Goal: Task Accomplishment & Management: Use online tool/utility

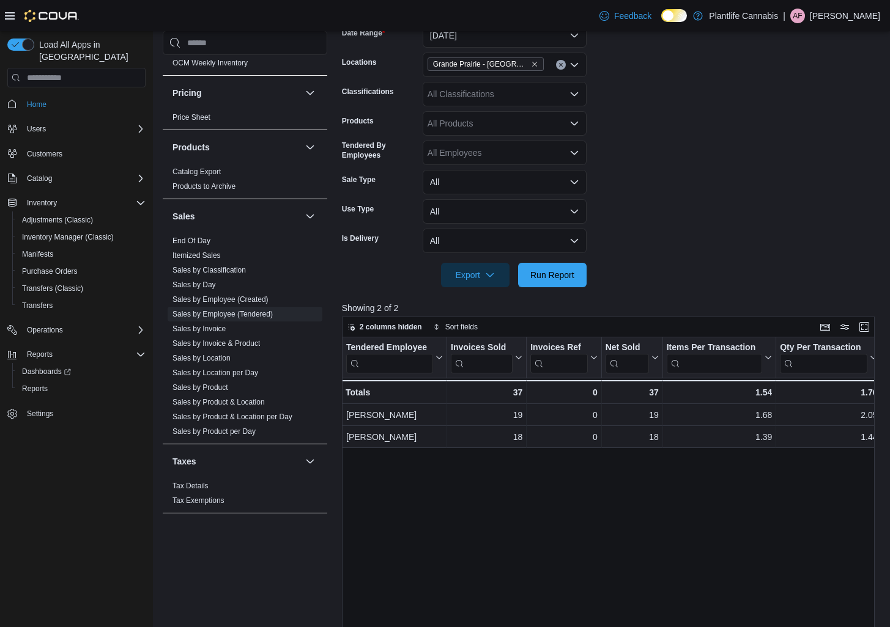
scroll to position [212, 0]
click at [578, 286] on div at bounding box center [611, 293] width 538 height 15
drag, startPoint x: 578, startPoint y: 286, endPoint x: 574, endPoint y: 280, distance: 7.5
click at [575, 284] on div "Report Hide Parameters Date Range [DATE] Locations [GEOGRAPHIC_DATA] - Cobblest…" at bounding box center [611, 392] width 538 height 849
click at [573, 278] on span "Run Report" at bounding box center [552, 273] width 44 height 12
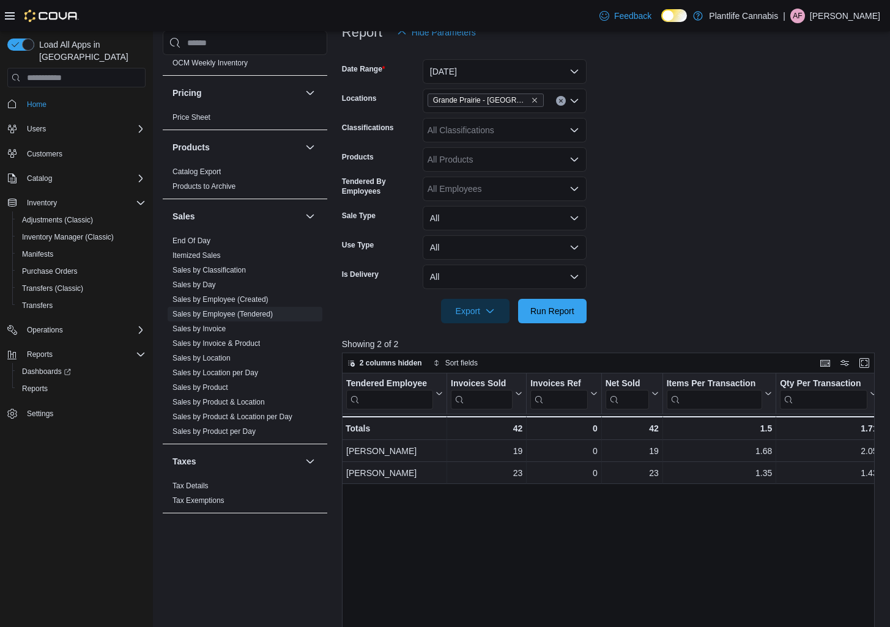
scroll to position [172, 0]
click at [566, 328] on div at bounding box center [611, 332] width 538 height 15
click at [566, 323] on span "Run Report" at bounding box center [552, 312] width 54 height 24
click at [549, 305] on span "Run Report" at bounding box center [552, 312] width 54 height 24
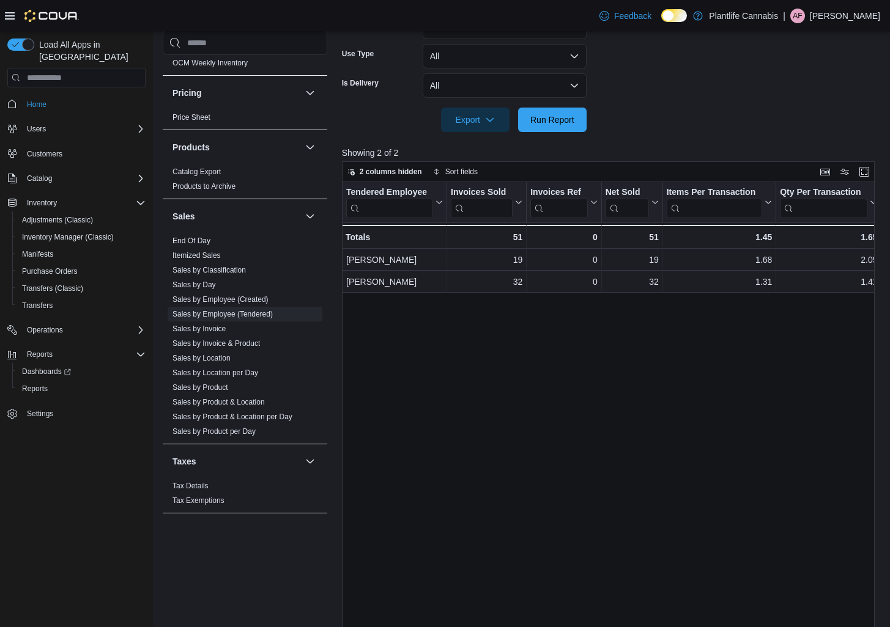
scroll to position [412, 0]
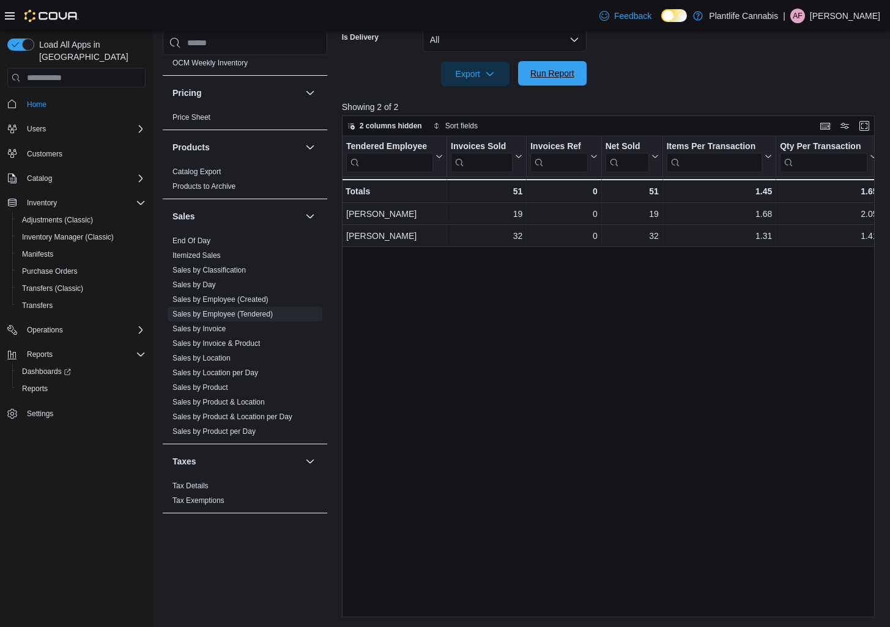
click at [551, 73] on span "Run Report" at bounding box center [552, 73] width 44 height 12
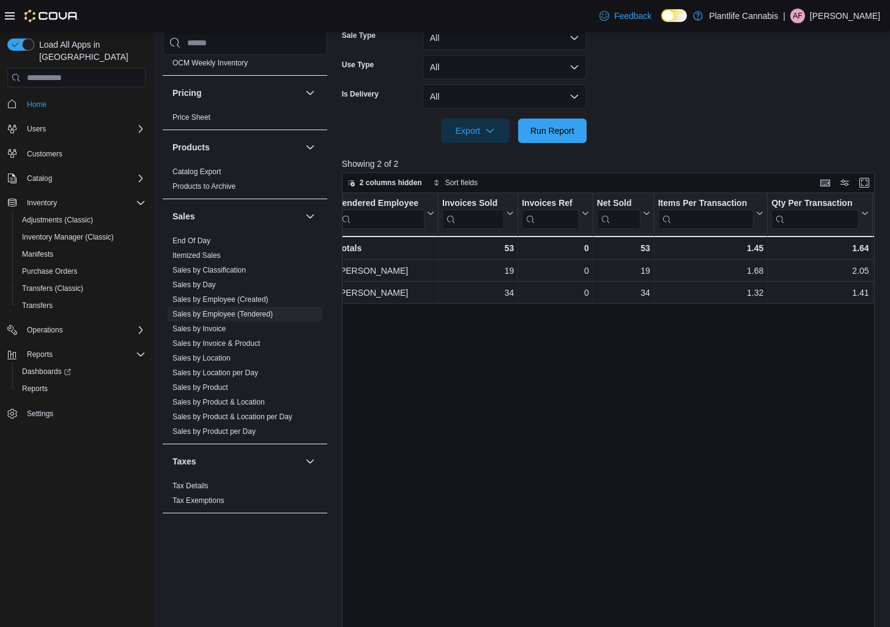
scroll to position [0, 0]
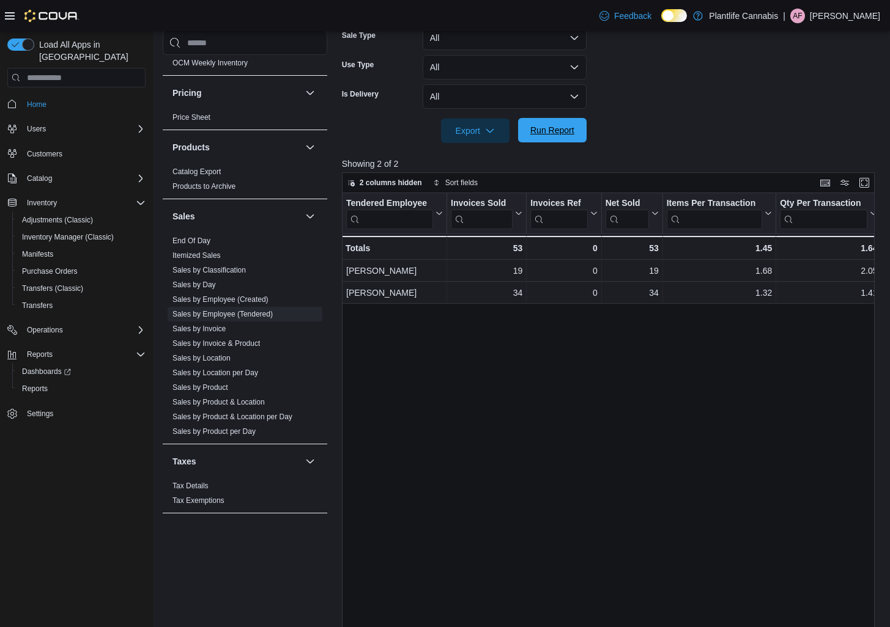
click at [535, 134] on span "Run Report" at bounding box center [552, 130] width 44 height 12
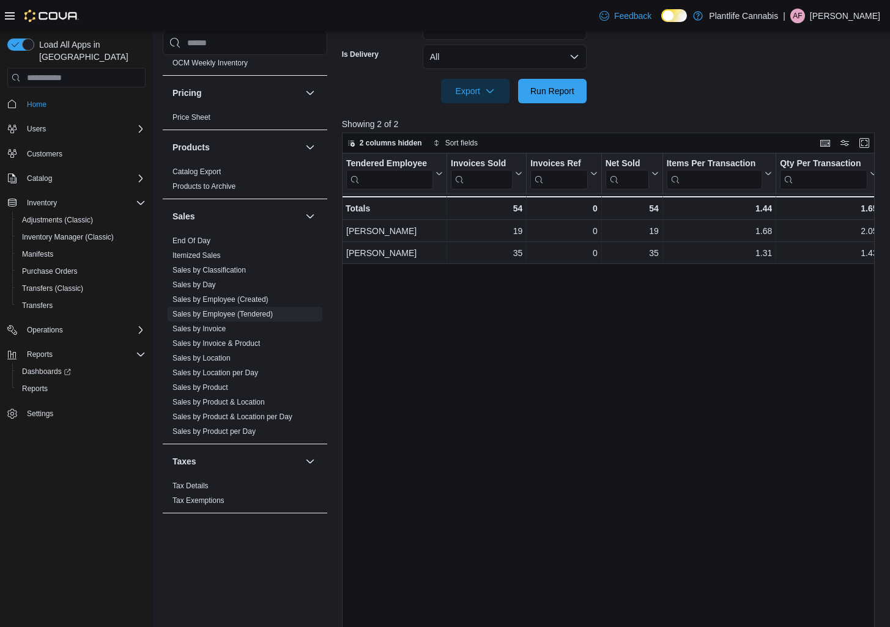
scroll to position [412, 0]
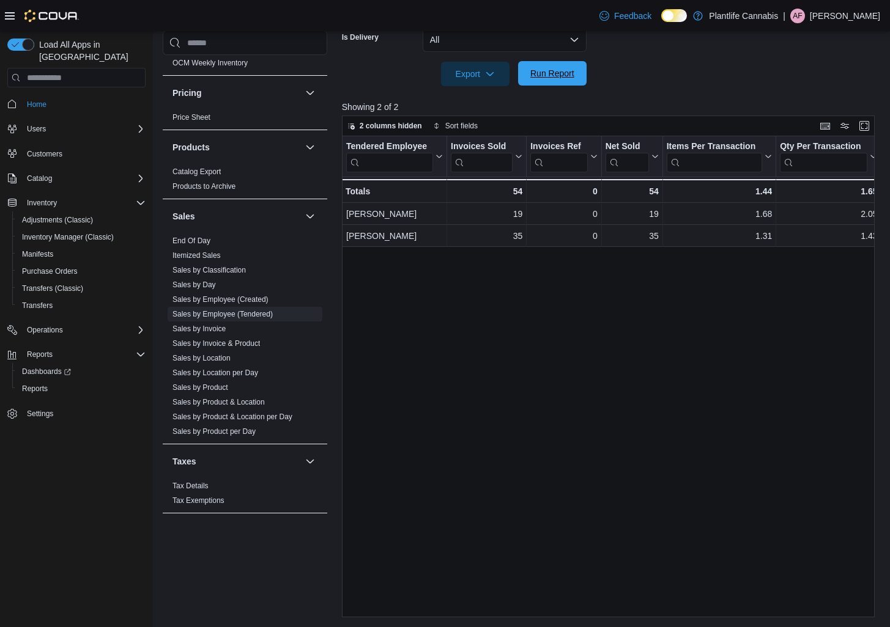
click at [549, 70] on span "Run Report" at bounding box center [552, 73] width 44 height 12
click at [564, 62] on span "Run Report" at bounding box center [552, 73] width 54 height 24
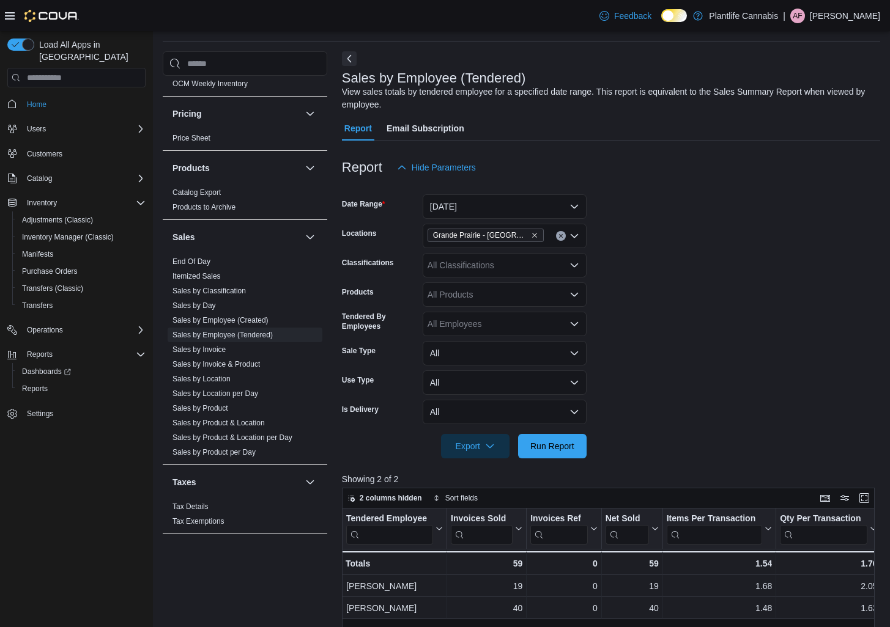
scroll to position [0, 0]
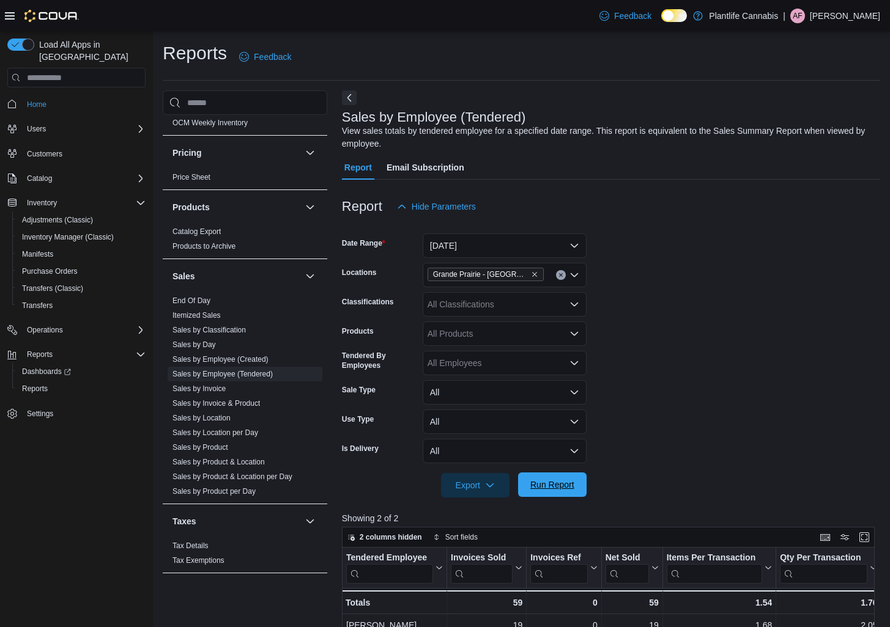
click at [572, 482] on span "Run Report" at bounding box center [552, 485] width 44 height 12
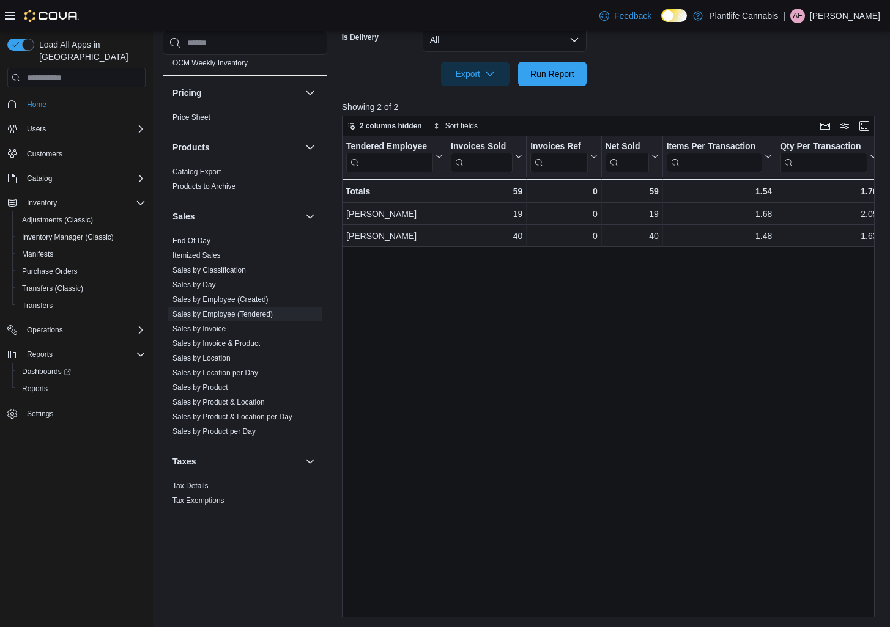
drag, startPoint x: 547, startPoint y: 78, endPoint x: 524, endPoint y: 332, distance: 255.4
click at [547, 77] on span "Run Report" at bounding box center [552, 74] width 44 height 12
click at [560, 77] on span "Run Report" at bounding box center [552, 73] width 44 height 12
click at [550, 71] on span "Run Report" at bounding box center [552, 73] width 44 height 12
click at [561, 78] on span "Run Report" at bounding box center [552, 73] width 44 height 12
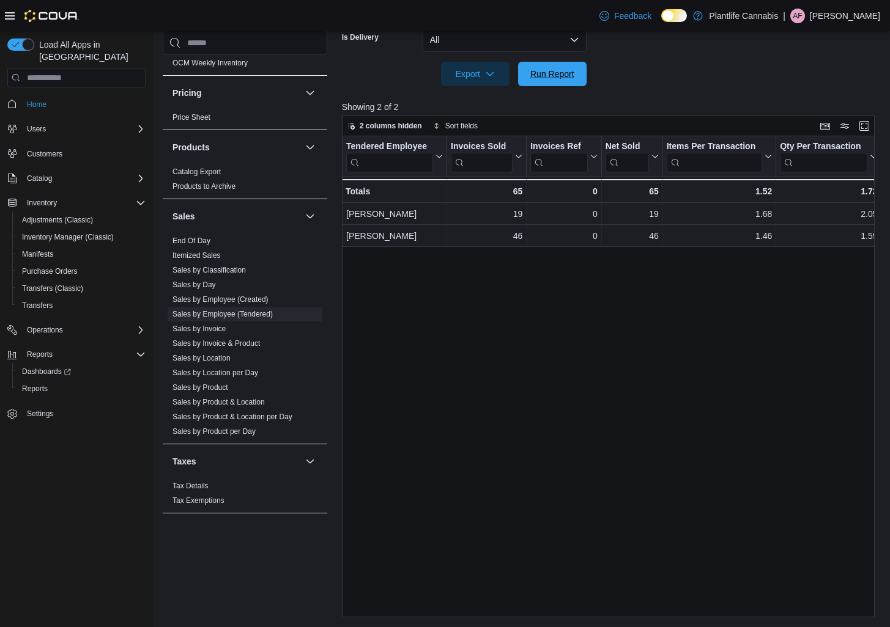
click at [563, 75] on span "Run Report" at bounding box center [552, 74] width 44 height 12
